Goal: Task Accomplishment & Management: Manage account settings

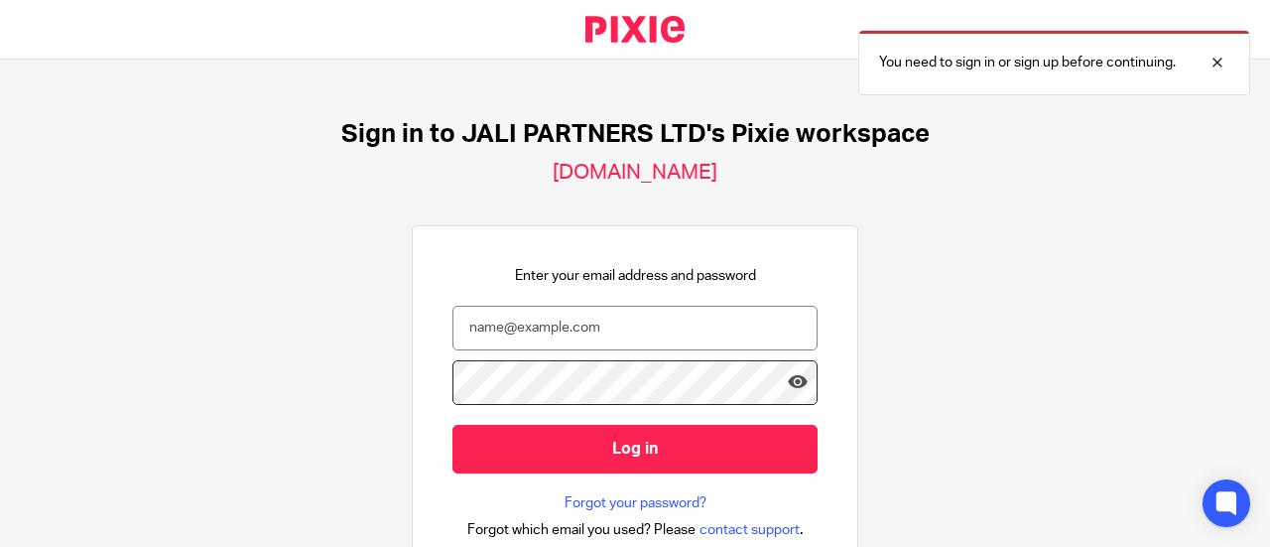
click at [646, 327] on input "email" at bounding box center [634, 328] width 365 height 45
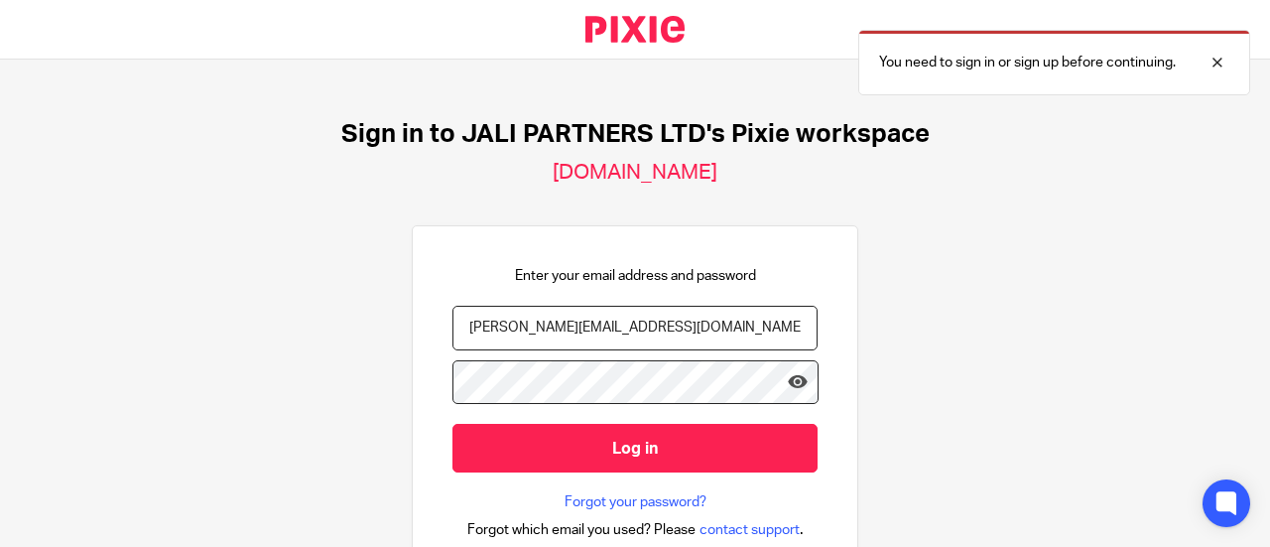
type input "[PERSON_NAME][EMAIL_ADDRESS][DOMAIN_NAME]"
click at [452, 424] on input "Log in" at bounding box center [634, 448] width 365 height 49
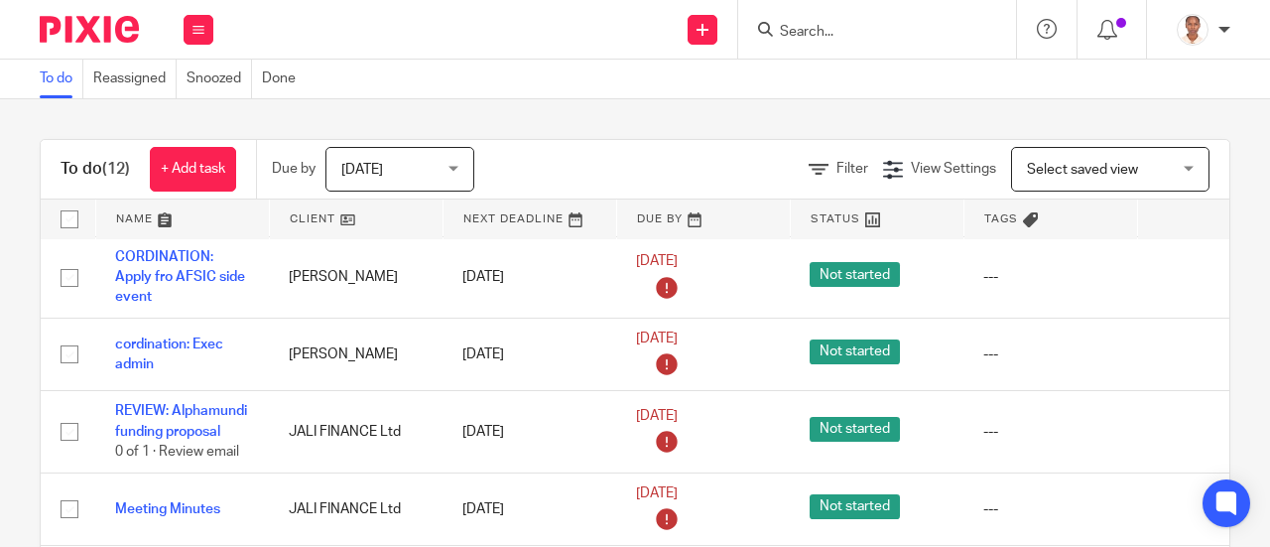
scroll to position [700, 0]
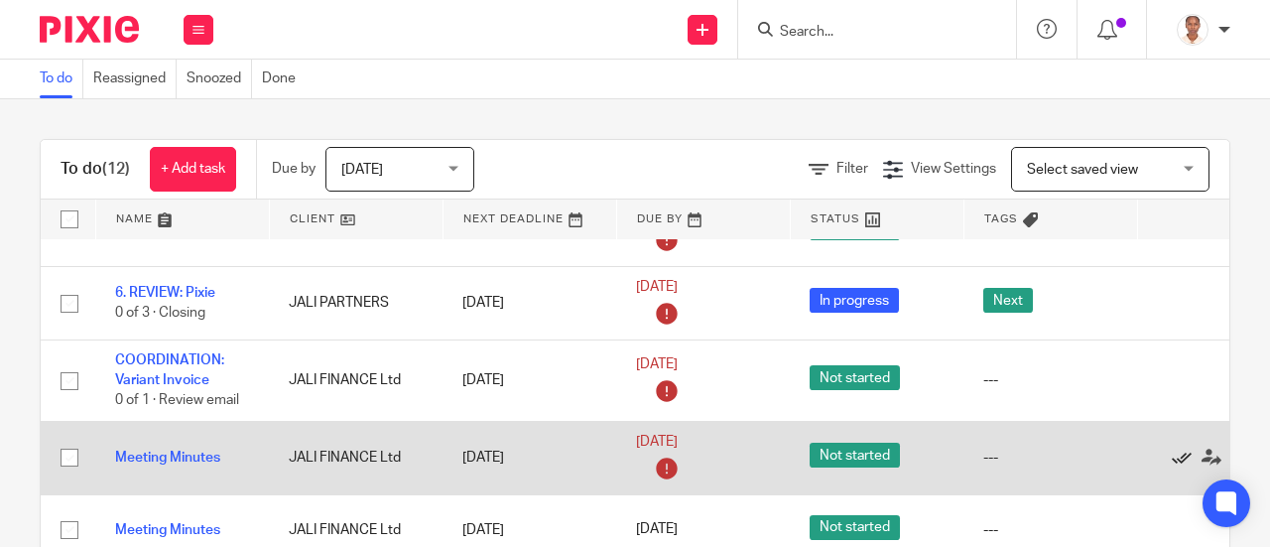
click at [1182, 447] on icon at bounding box center [1182, 457] width 20 height 20
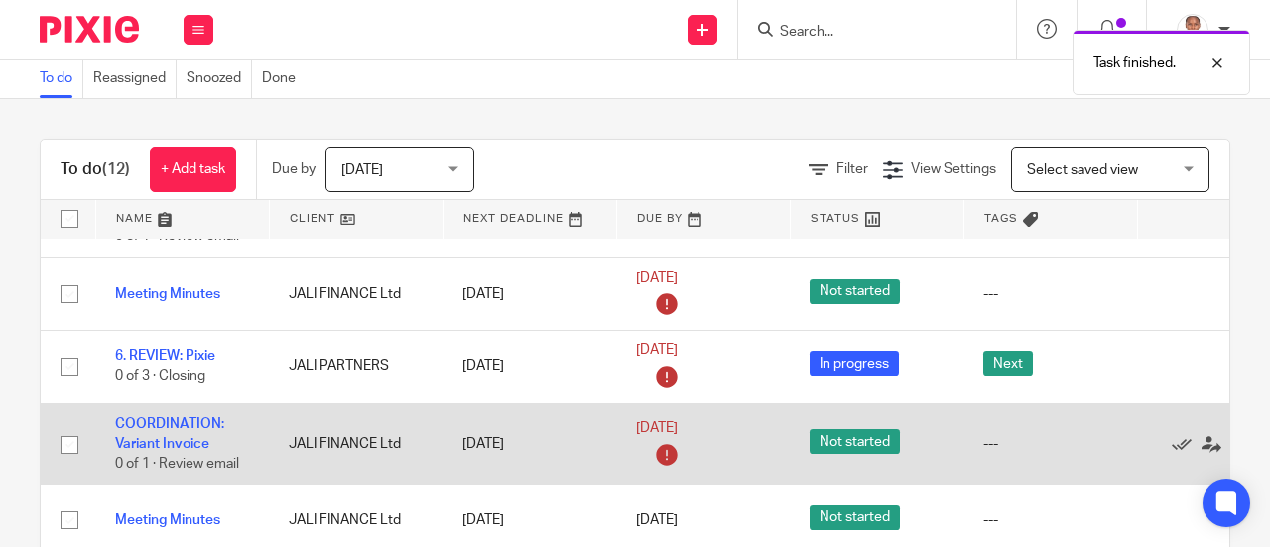
scroll to position [628, 0]
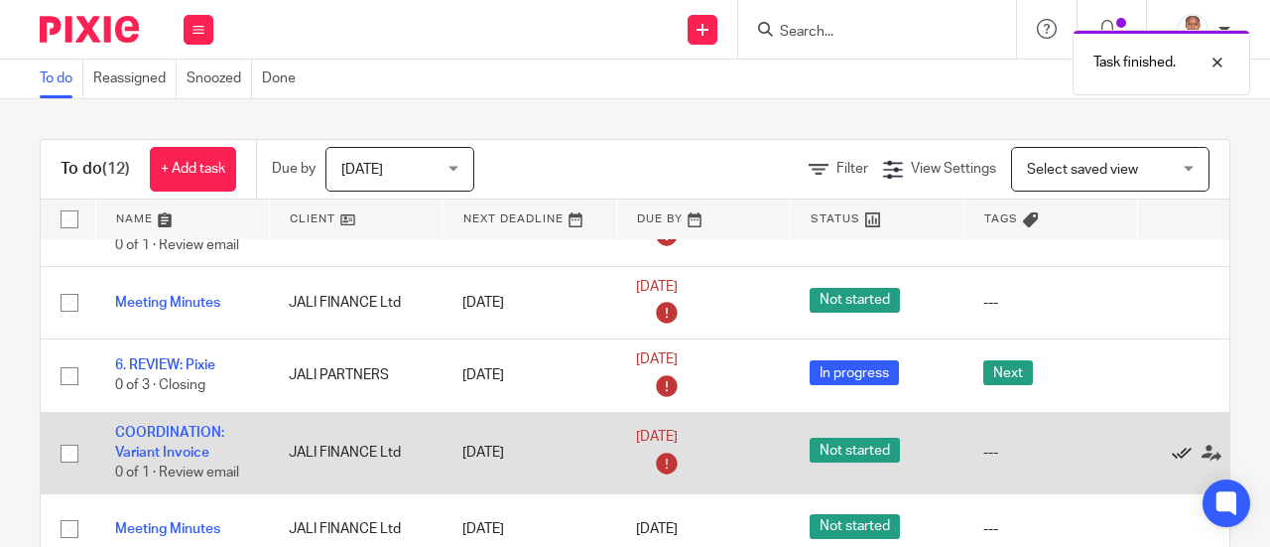
click at [1175, 443] on icon at bounding box center [1182, 453] width 20 height 20
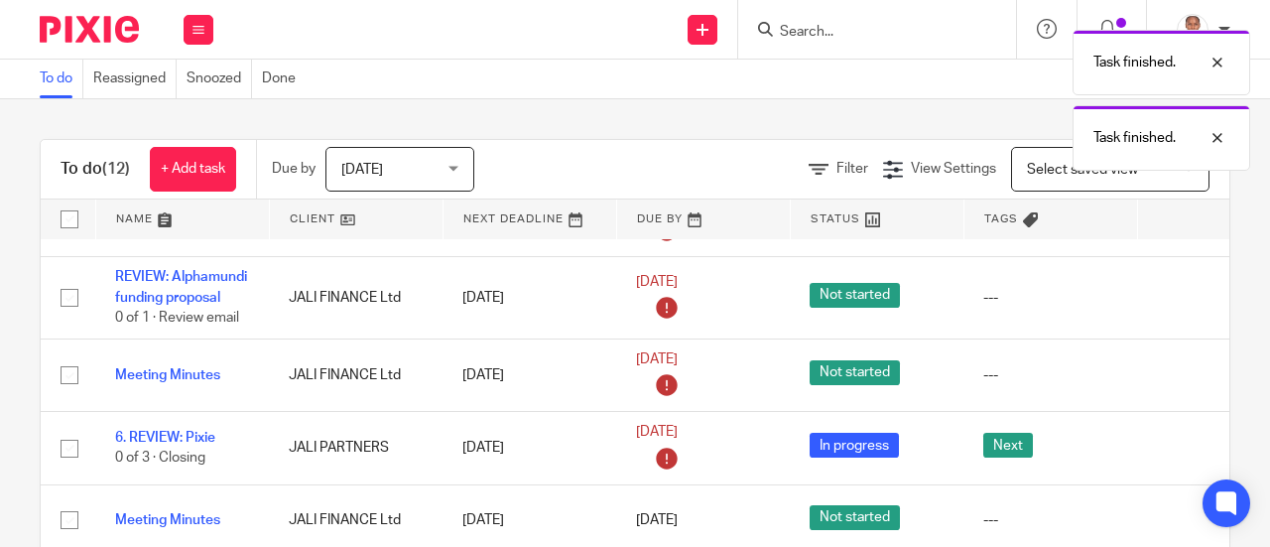
scroll to position [548, 0]
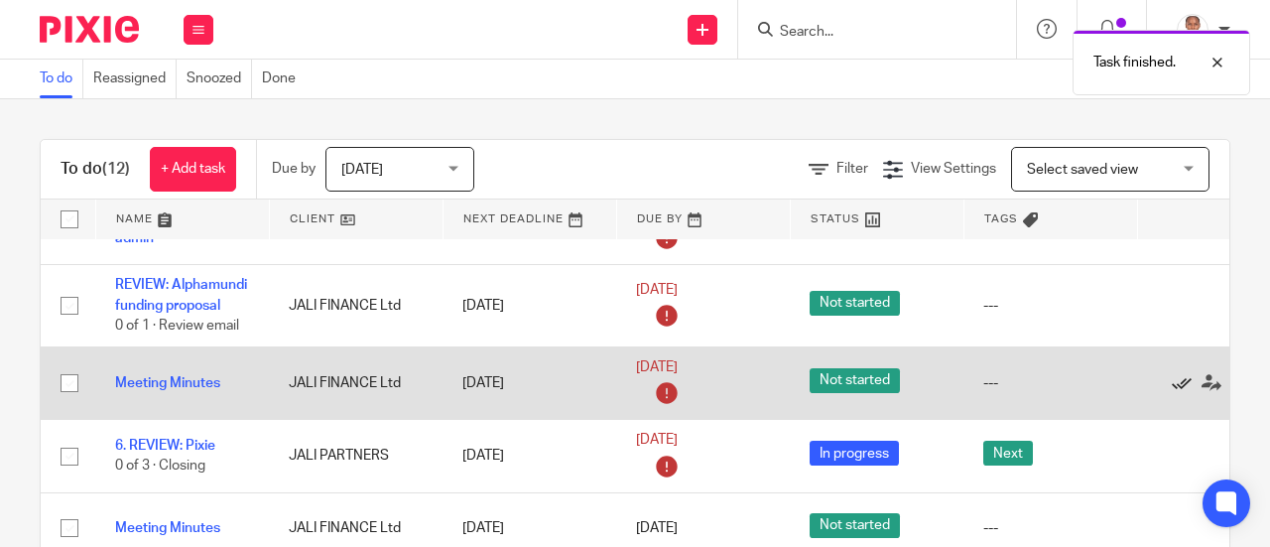
click at [1177, 373] on icon at bounding box center [1182, 383] width 20 height 20
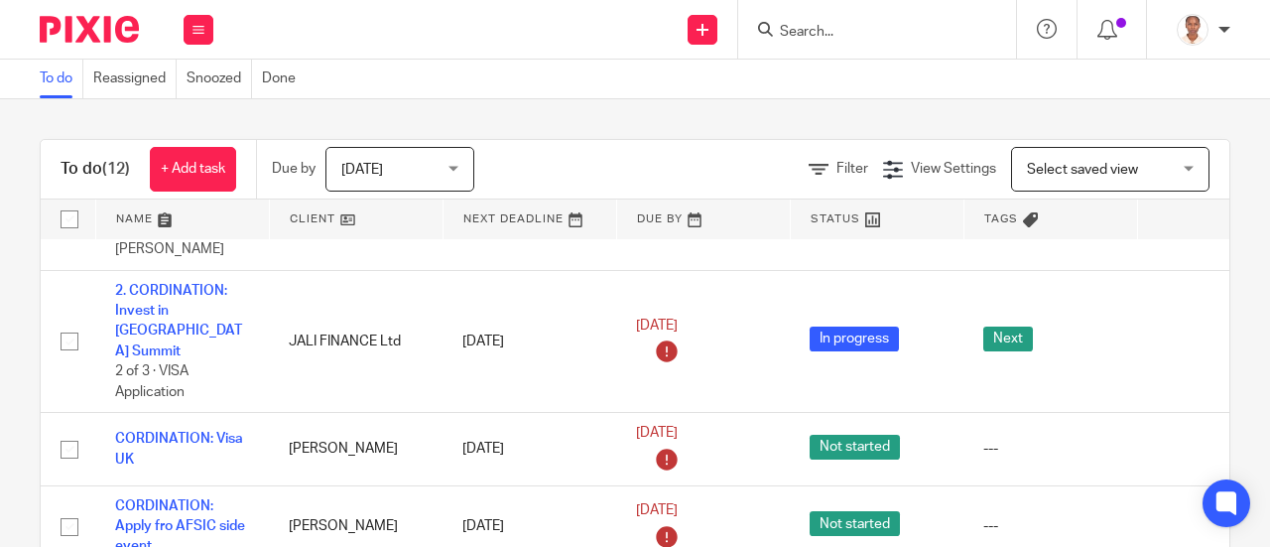
scroll to position [173, 0]
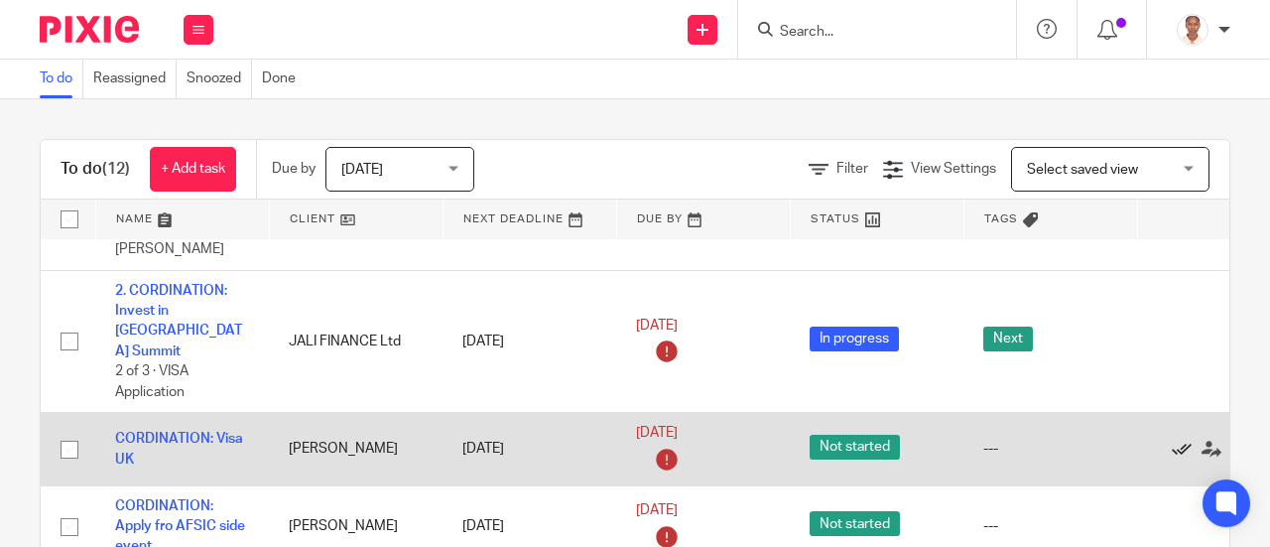
click at [1177, 439] on icon at bounding box center [1182, 449] width 20 height 20
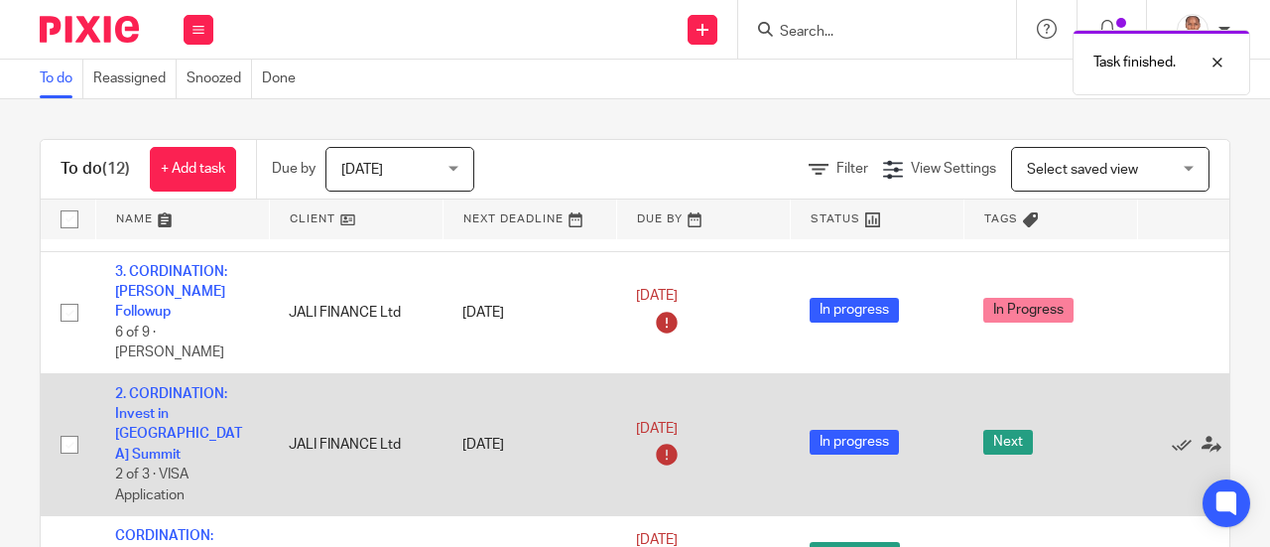
scroll to position [0, 0]
